Goal: Find specific page/section: Find specific page/section

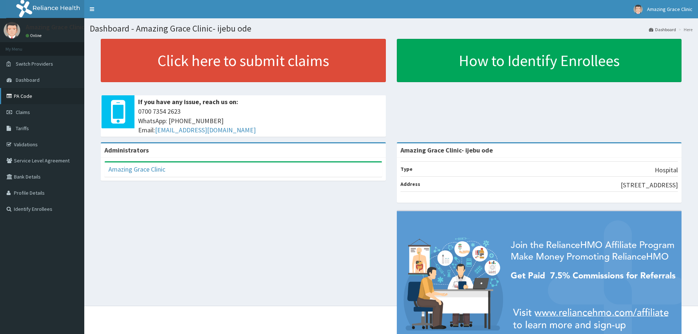
click at [20, 96] on link "PA Code" at bounding box center [42, 96] width 84 height 16
click at [23, 91] on link "PA Code" at bounding box center [42, 96] width 84 height 16
click at [21, 97] on link "PA Code" at bounding box center [42, 96] width 84 height 16
